Goal: Check status: Check status

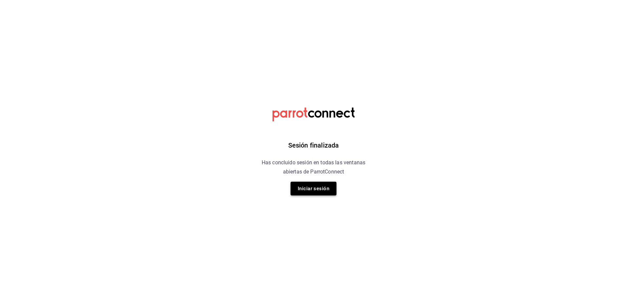
click at [301, 184] on button "Iniciar sesión" at bounding box center [314, 189] width 46 height 14
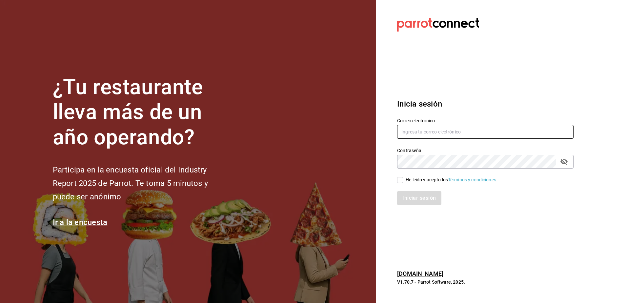
type input "[EMAIL_ADDRESS][DOMAIN_NAME]"
click at [402, 180] on input "He leído y acepto los Términos y condiciones." at bounding box center [400, 180] width 6 height 6
checkbox input "true"
click at [416, 197] on button "Iniciar sesión" at bounding box center [419, 198] width 45 height 14
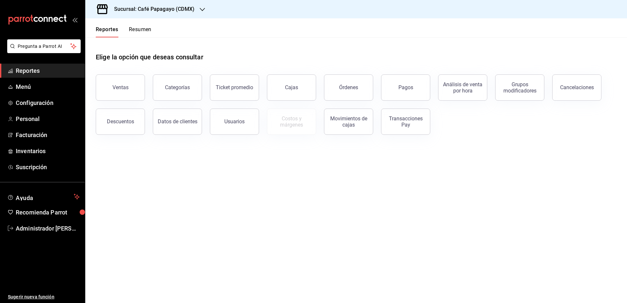
click at [148, 31] on button "Resumen" at bounding box center [140, 31] width 23 height 11
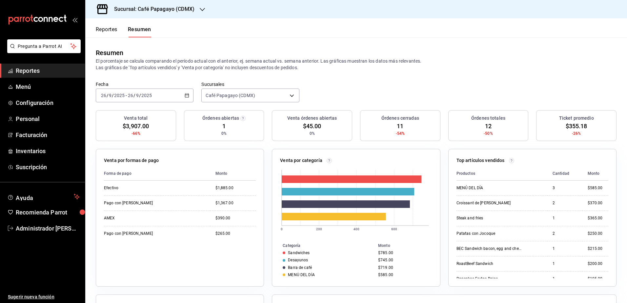
click at [109, 31] on button "Reportes" at bounding box center [107, 31] width 22 height 11
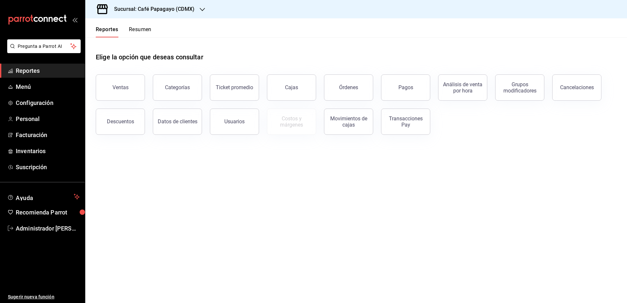
click at [169, 13] on div "Sucursal: Café Papagayo (CDMX)" at bounding box center [149, 9] width 117 height 18
click at [144, 44] on div "Ultramarinos (CDMX)" at bounding box center [135, 43] width 88 height 7
click at [424, 91] on button "Pagos" at bounding box center [405, 87] width 49 height 26
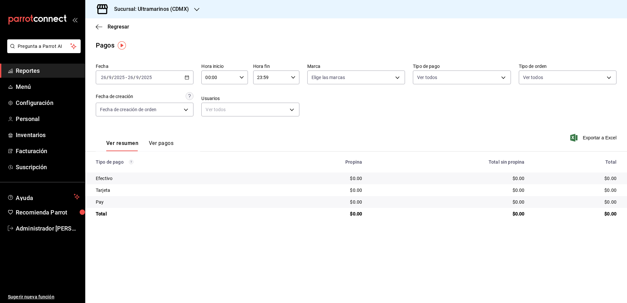
click at [131, 1] on div "Sucursal: Ultramarinos (CDMX)" at bounding box center [146, 9] width 111 height 18
click at [143, 71] on div at bounding box center [313, 151] width 627 height 303
click at [143, 76] on input "2025" at bounding box center [146, 77] width 11 height 5
click at [114, 169] on span "Rango de fechas" at bounding box center [126, 171] width 51 height 7
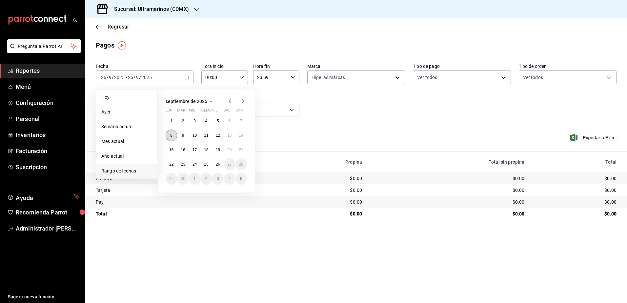
click at [171, 133] on button "8" at bounding box center [171, 136] width 11 height 12
click at [230, 152] on button "20" at bounding box center [229, 150] width 11 height 12
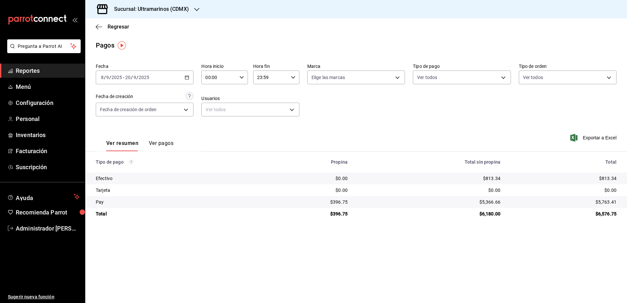
click at [153, 77] on div "2025-09-08 8 / 9 / 2025 - 2025-09-20 20 / 9 / 2025" at bounding box center [145, 78] width 98 height 14
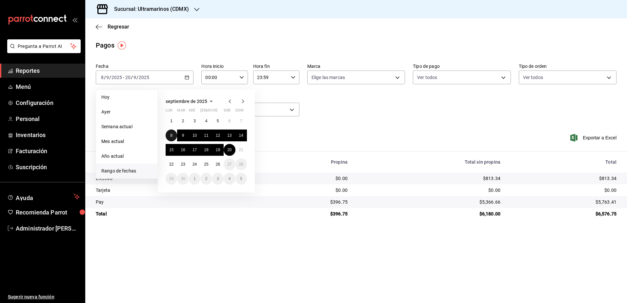
click at [172, 134] on abbr "8" at bounding box center [171, 135] width 2 height 5
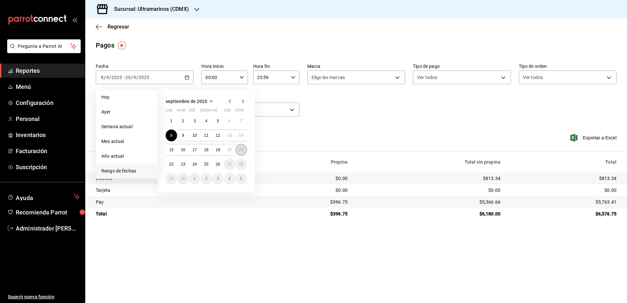
click at [242, 153] on button "21" at bounding box center [240, 150] width 11 height 12
